Goal: Check status: Check status

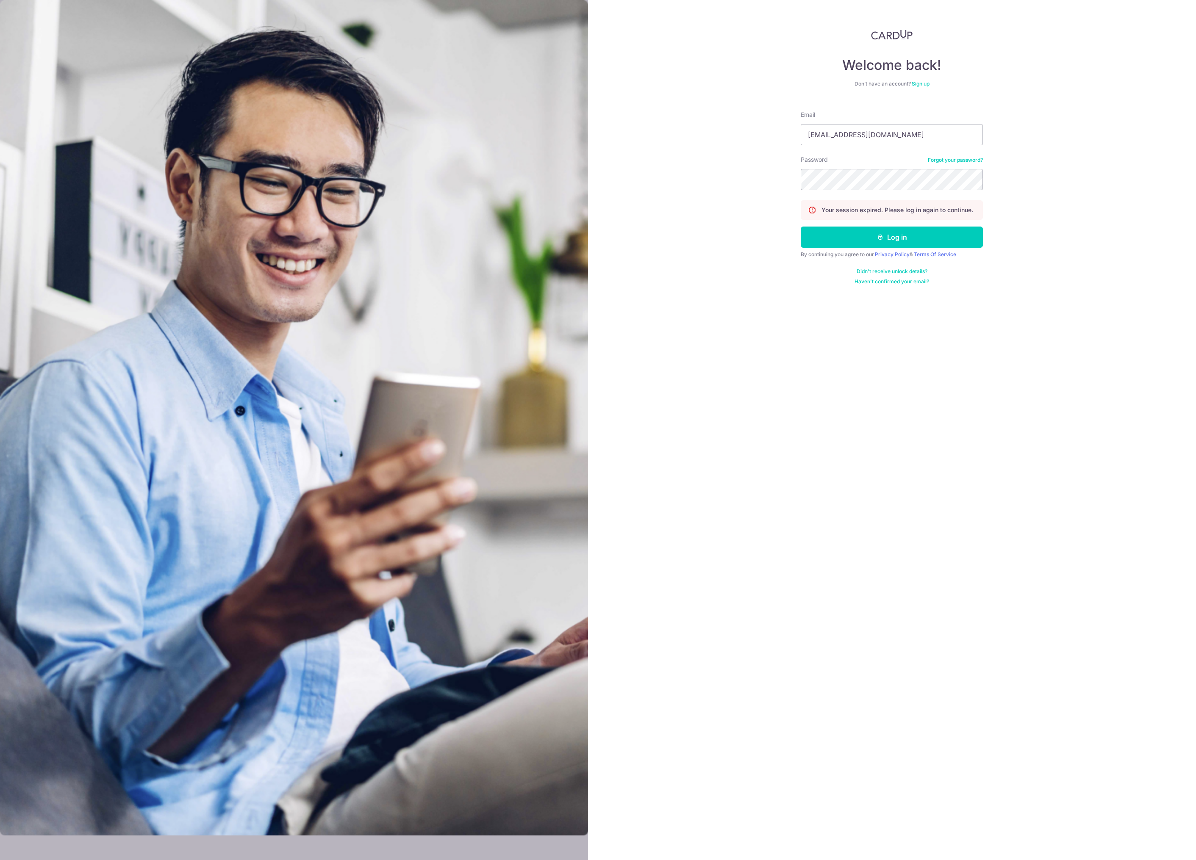
type input "[EMAIL_ADDRESS][DOMAIN_NAME]"
click at [705, 254] on div "Welcome back! Don’t have an account? Sign up Email [EMAIL_ADDRESS][DOMAIN_NAME]…" at bounding box center [892, 430] width 608 height 860
click at [824, 238] on button "Log in" at bounding box center [892, 237] width 182 height 21
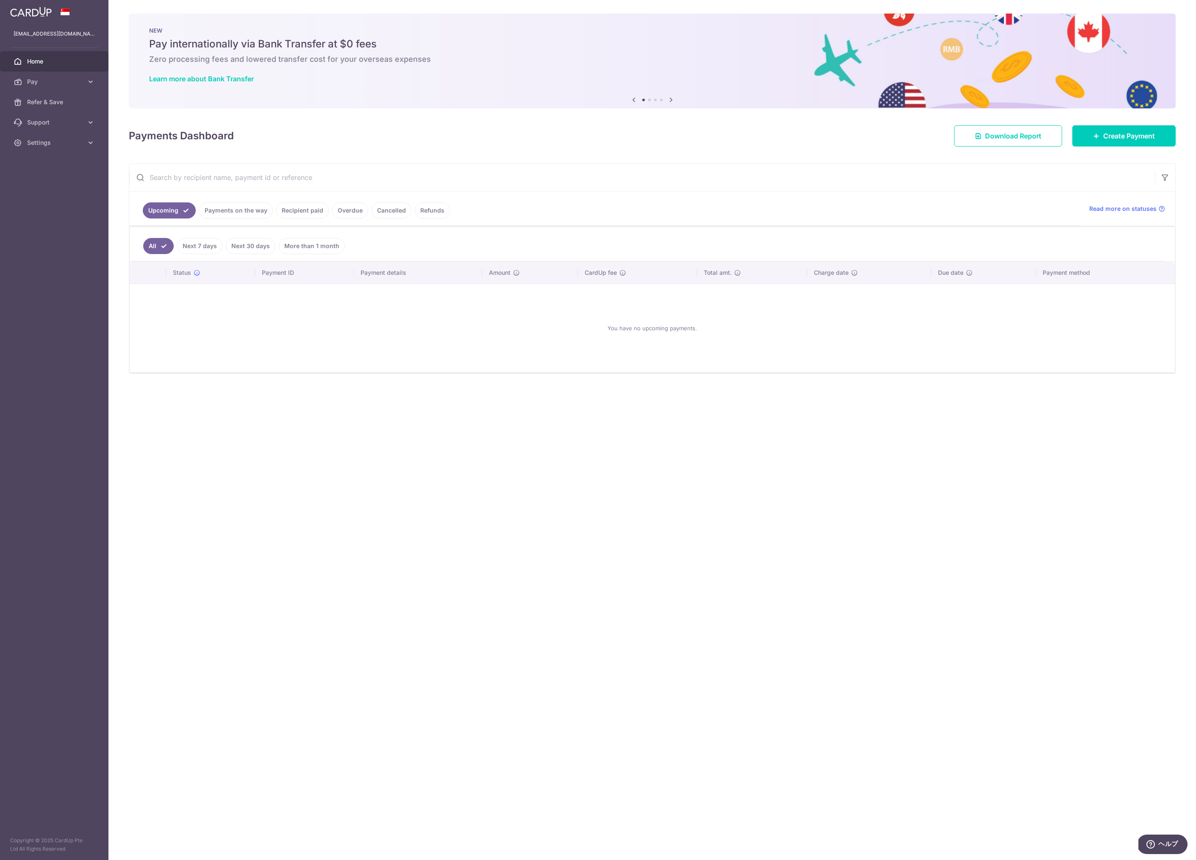
click at [247, 213] on link "Payments on the way" at bounding box center [236, 211] width 74 height 16
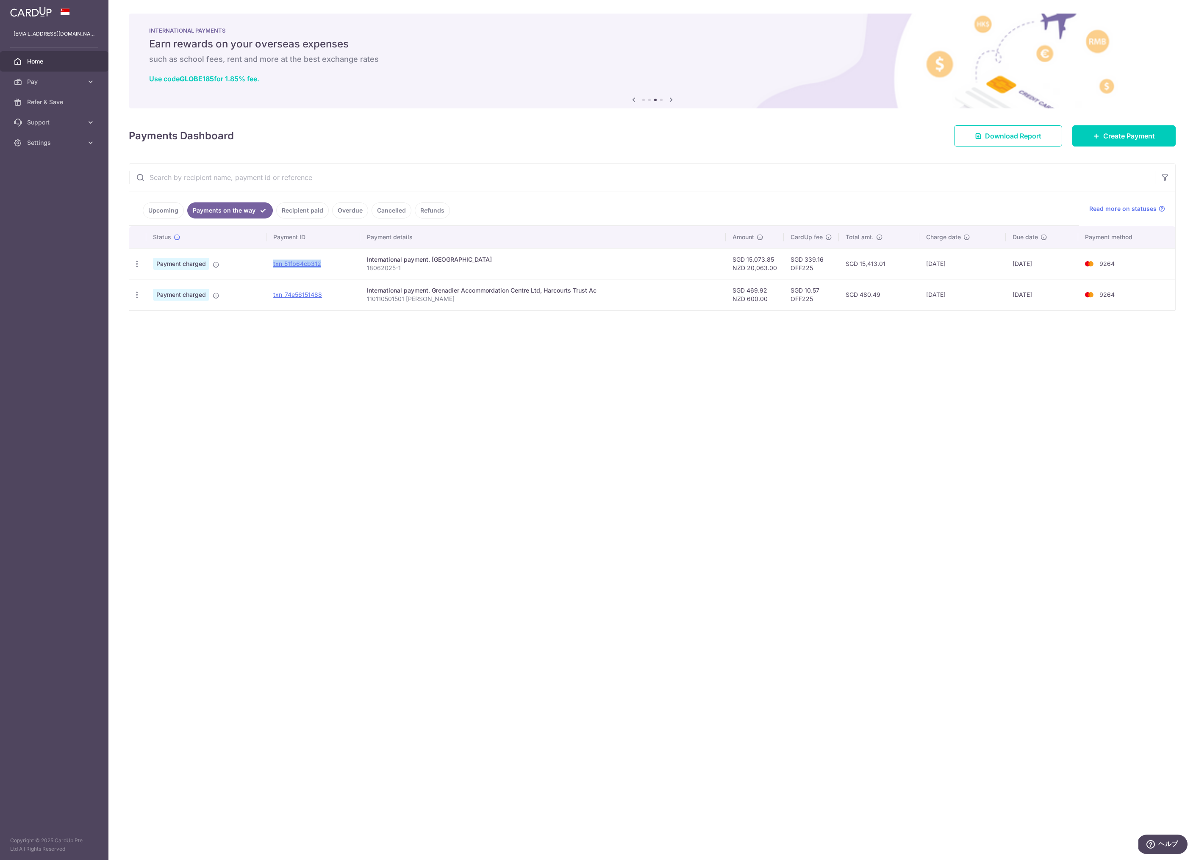
drag, startPoint x: 323, startPoint y: 263, endPoint x: 273, endPoint y: 264, distance: 50.4
click at [273, 264] on td "txn_51fb64cb312" at bounding box center [313, 263] width 94 height 31
copy link "txn_51fb64cb312"
click at [393, 370] on div "× Pause Schedule Pause all future payments in this series Pause just this one p…" at bounding box center [651, 430] width 1087 height 860
